Goal: Transaction & Acquisition: Purchase product/service

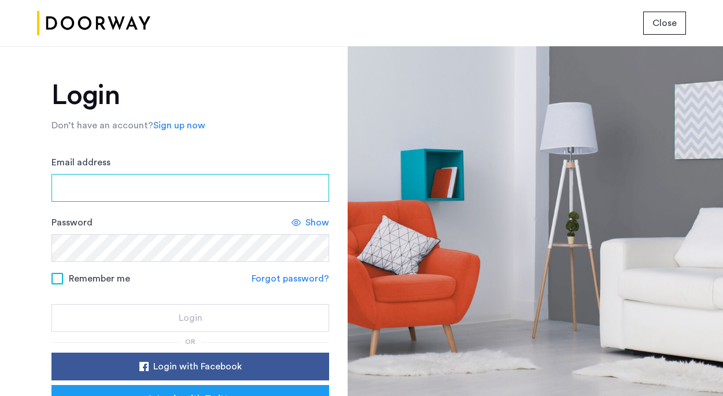
click at [182, 182] on input "Email address" at bounding box center [190, 188] width 278 height 28
type input "**********"
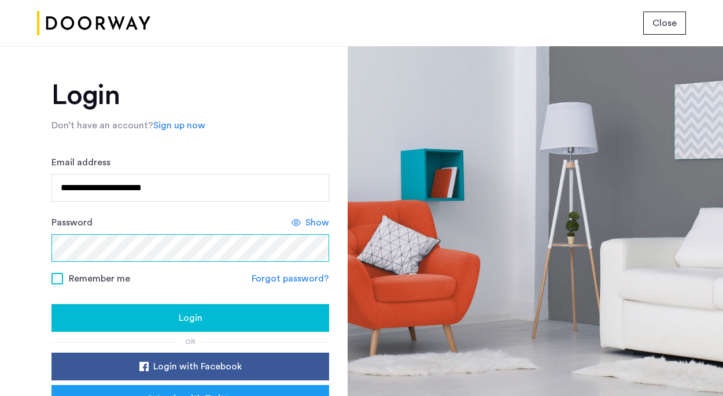
click at [51, 304] on button "Login" at bounding box center [190, 318] width 278 height 28
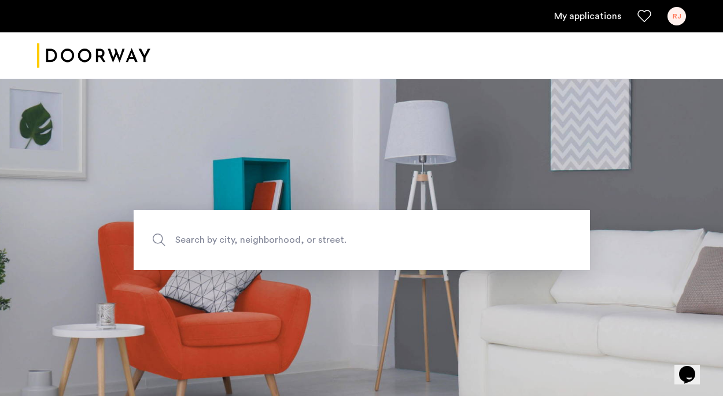
click at [675, 19] on div "RJ" at bounding box center [676, 16] width 19 height 19
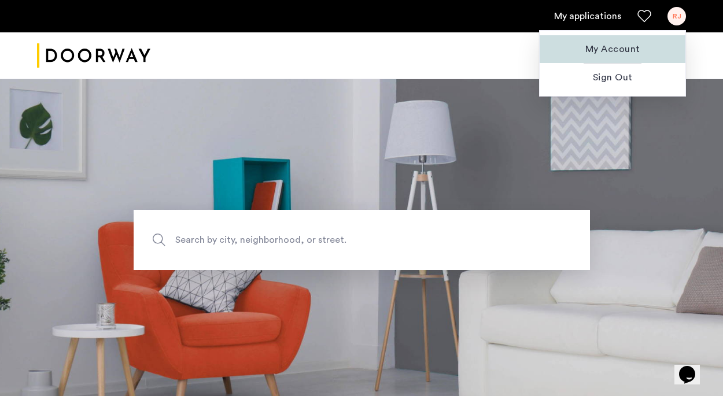
click at [628, 49] on span "My Account" at bounding box center [612, 49] width 127 height 14
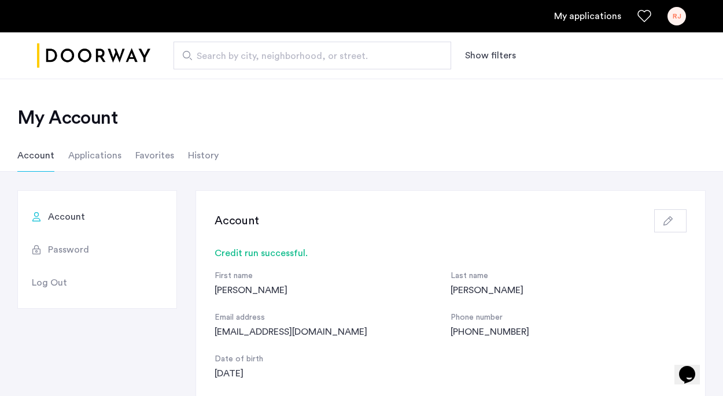
click at [101, 157] on li "Applications" at bounding box center [94, 155] width 53 height 32
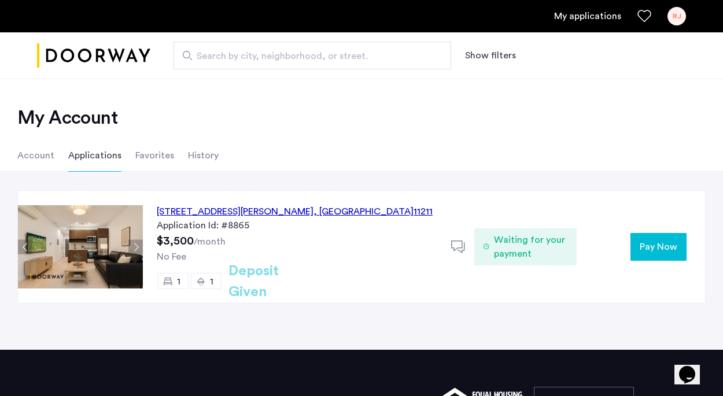
scroll to position [12, 0]
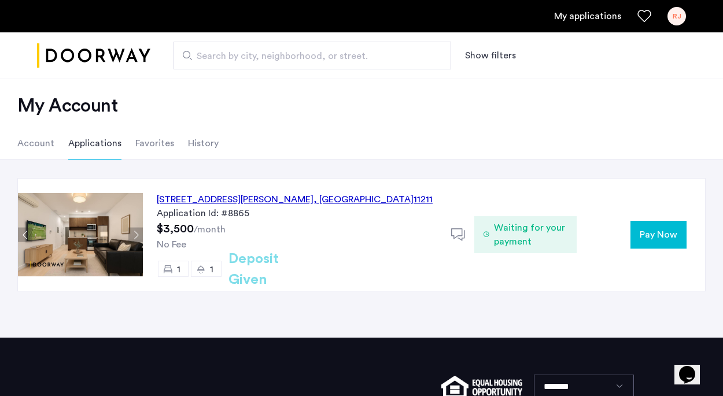
click at [662, 230] on span "Pay Now" at bounding box center [658, 235] width 38 height 14
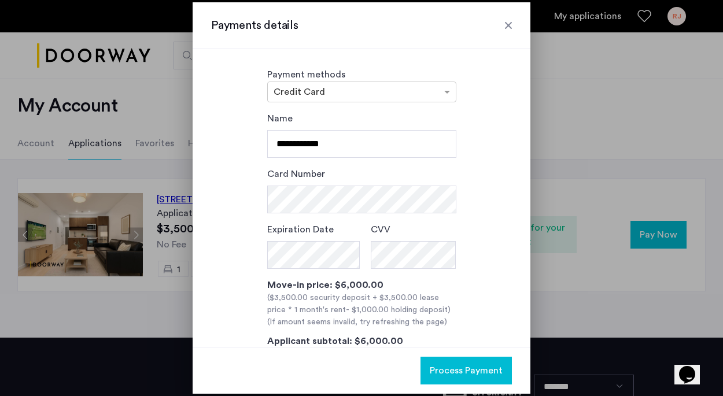
scroll to position [0, 0]
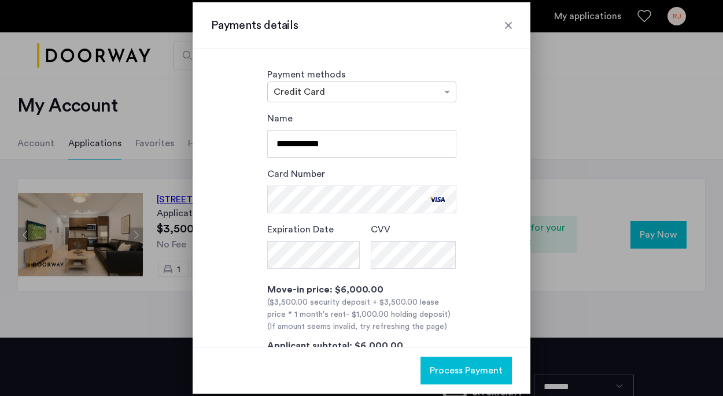
click at [466, 369] on span "Process Payment" at bounding box center [466, 371] width 73 height 14
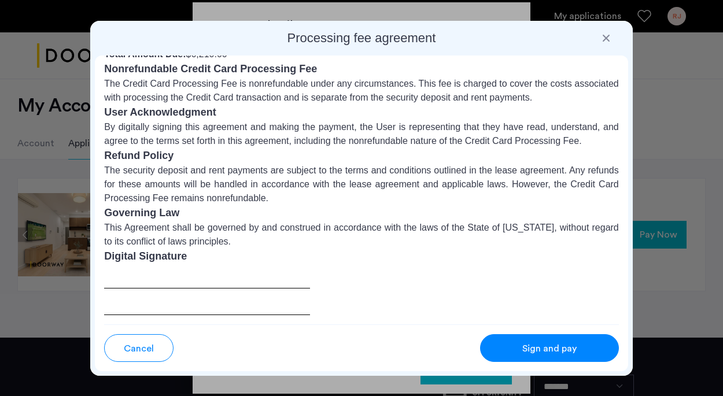
scroll to position [147, 0]
click at [164, 261] on h3 "Digital Signature" at bounding box center [361, 257] width 515 height 16
click at [542, 347] on span "Sign and pay" at bounding box center [549, 349] width 54 height 14
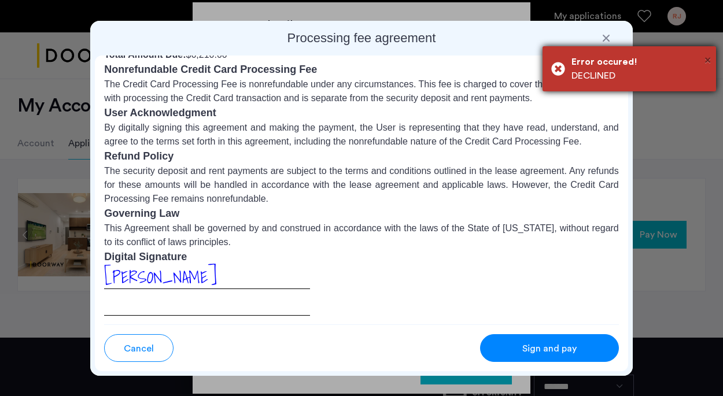
click at [710, 59] on span "×" at bounding box center [707, 60] width 6 height 12
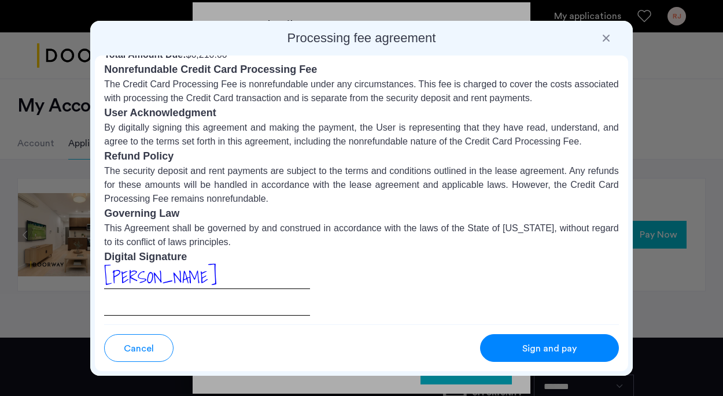
scroll to position [0, 0]
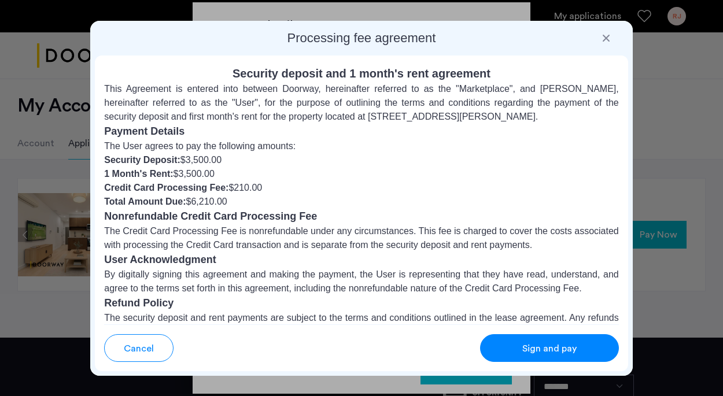
click at [608, 40] on div at bounding box center [606, 38] width 12 height 12
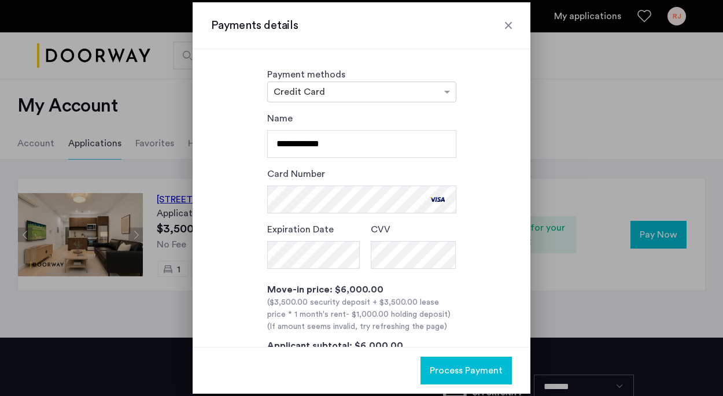
click at [467, 378] on button "Process Payment" at bounding box center [465, 371] width 91 height 28
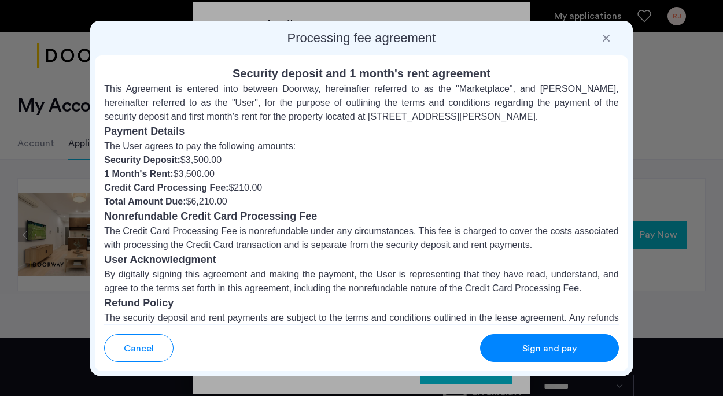
click at [502, 345] on button "Sign and pay" at bounding box center [549, 348] width 139 height 28
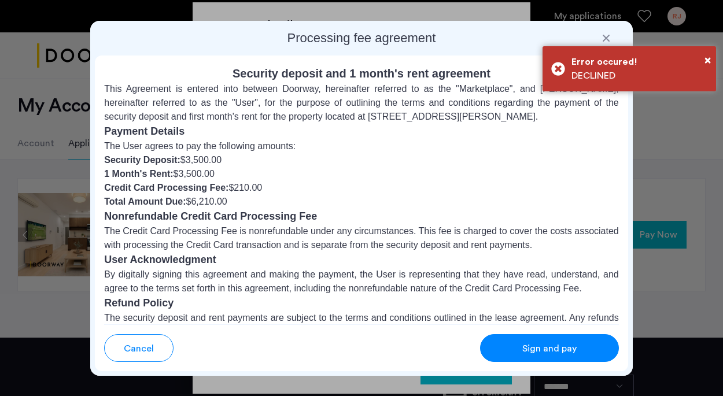
scroll to position [198, 0]
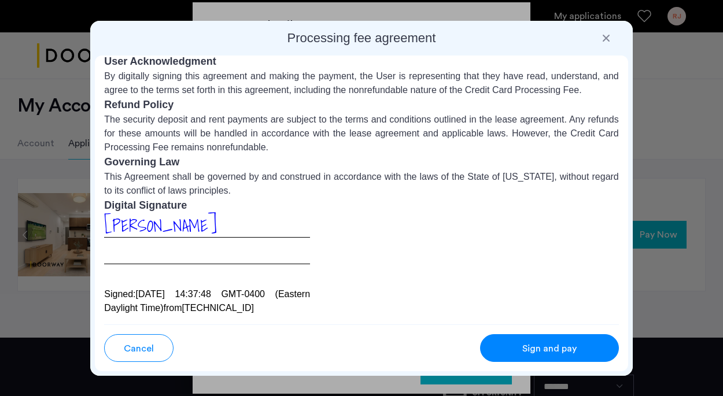
click at [608, 42] on div at bounding box center [606, 38] width 12 height 12
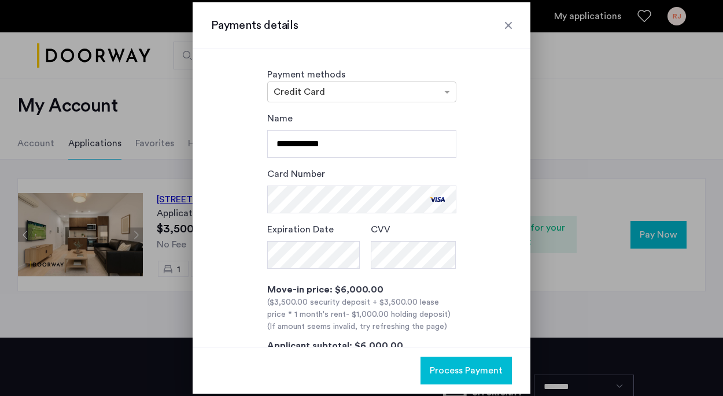
click at [216, 290] on div "**********" at bounding box center [361, 260] width 301 height 297
click at [477, 368] on span "Process Payment" at bounding box center [466, 371] width 73 height 14
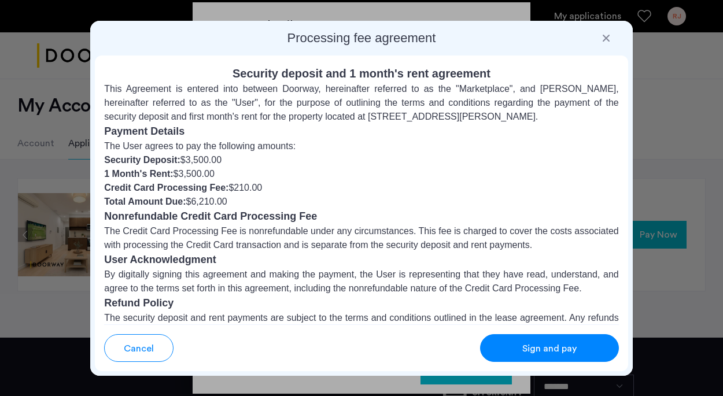
click at [523, 345] on span "Sign and pay" at bounding box center [549, 349] width 54 height 14
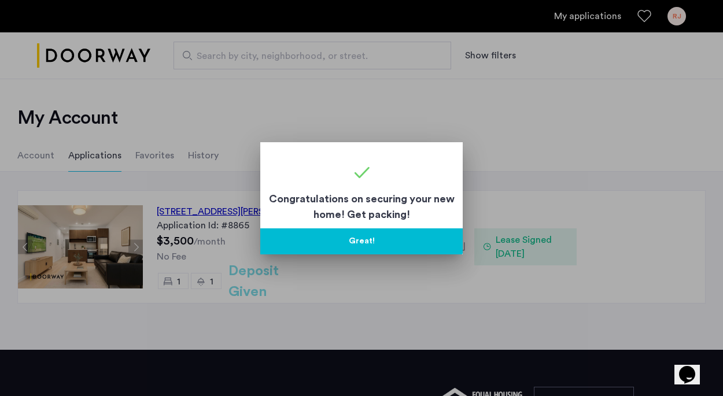
scroll to position [12, 0]
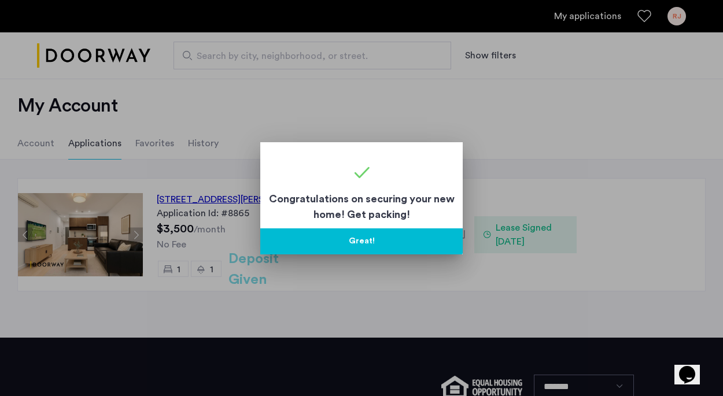
click at [398, 238] on button "Great!" at bounding box center [361, 241] width 202 height 26
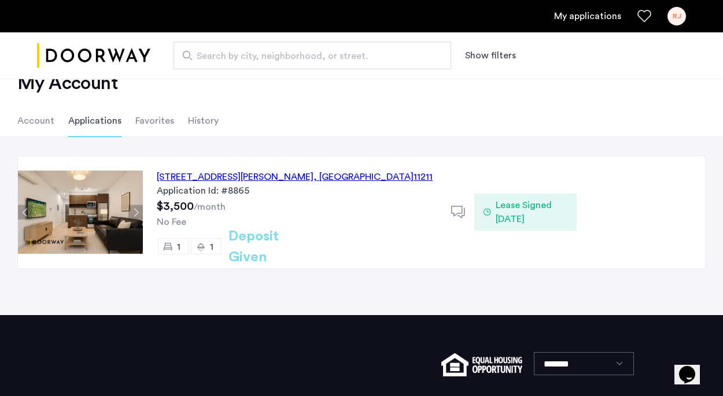
scroll to position [34, 0]
